Goal: Transaction & Acquisition: Purchase product/service

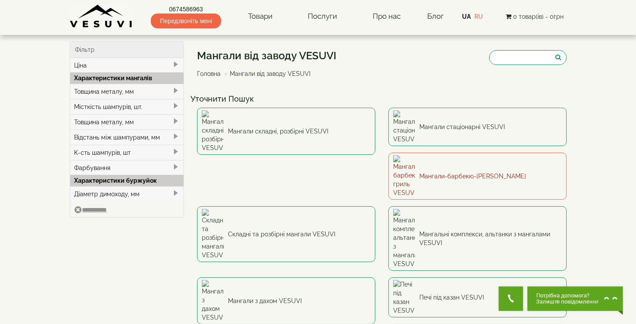
click at [389, 156] on link "Мангали-барбекю-[PERSON_NAME]" at bounding box center [478, 176] width 178 height 47
